Goal: Task Accomplishment & Management: Manage account settings

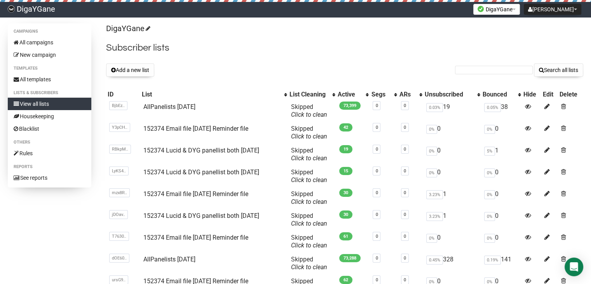
click at [139, 72] on button "Add a new list" at bounding box center [130, 69] width 48 height 13
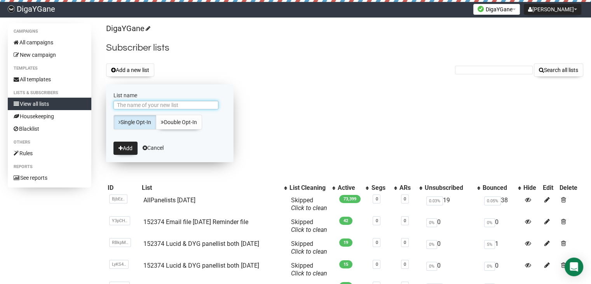
click at [154, 106] on input "List name" at bounding box center [166, 105] width 105 height 9
paste input "152374 Lucid & DYG panellist both [DATE]"
type input "152374 Lucid & DYG panellist both [DATE]"
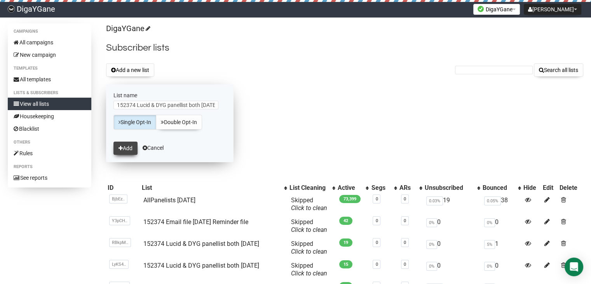
click at [128, 149] on button "Add" at bounding box center [126, 148] width 24 height 13
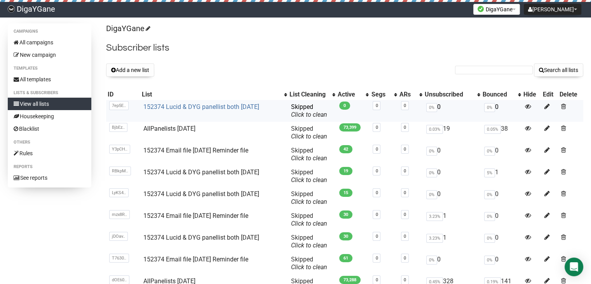
click at [205, 107] on link "152374 Lucid & DYG panellist both [DATE]" at bounding box center [201, 106] width 116 height 7
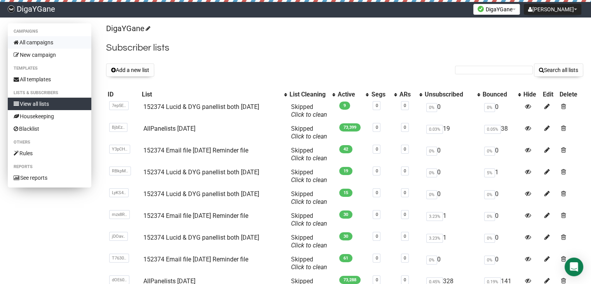
click at [39, 41] on link "All campaigns" at bounding box center [50, 42] width 84 height 12
